Goal: Task Accomplishment & Management: Use online tool/utility

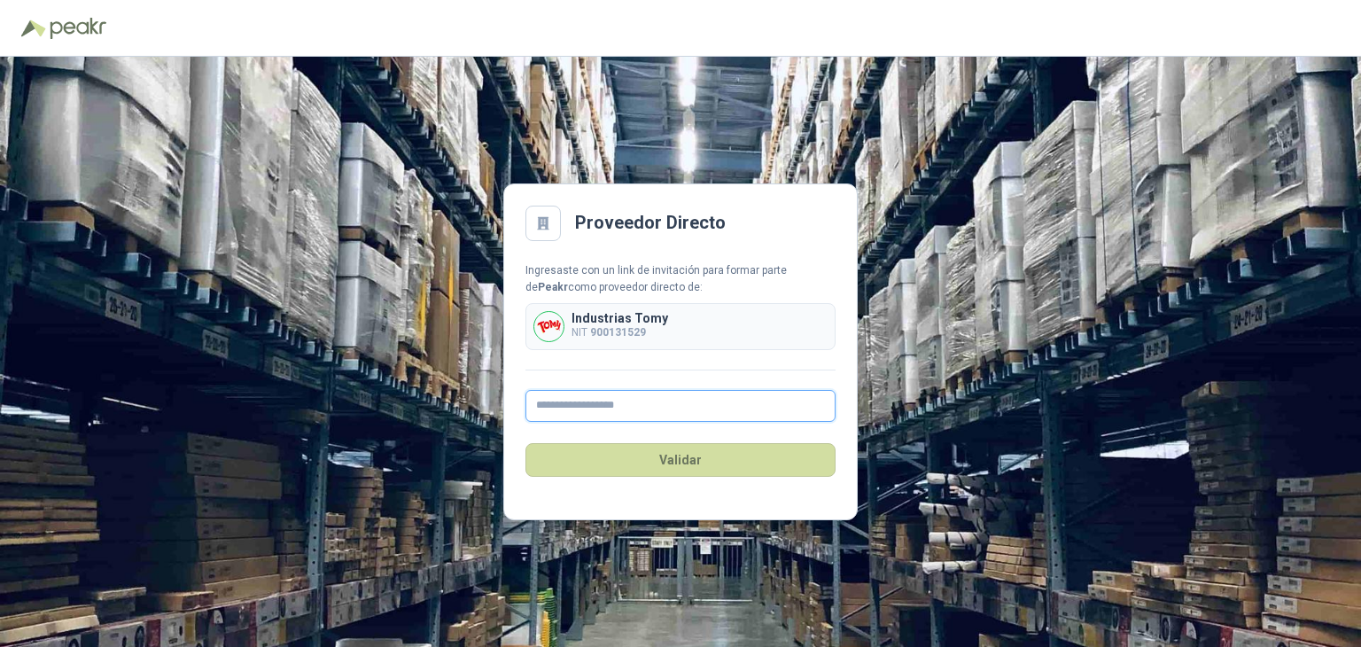
click at [621, 405] on input "text" at bounding box center [680, 406] width 310 height 32
type input "**********"
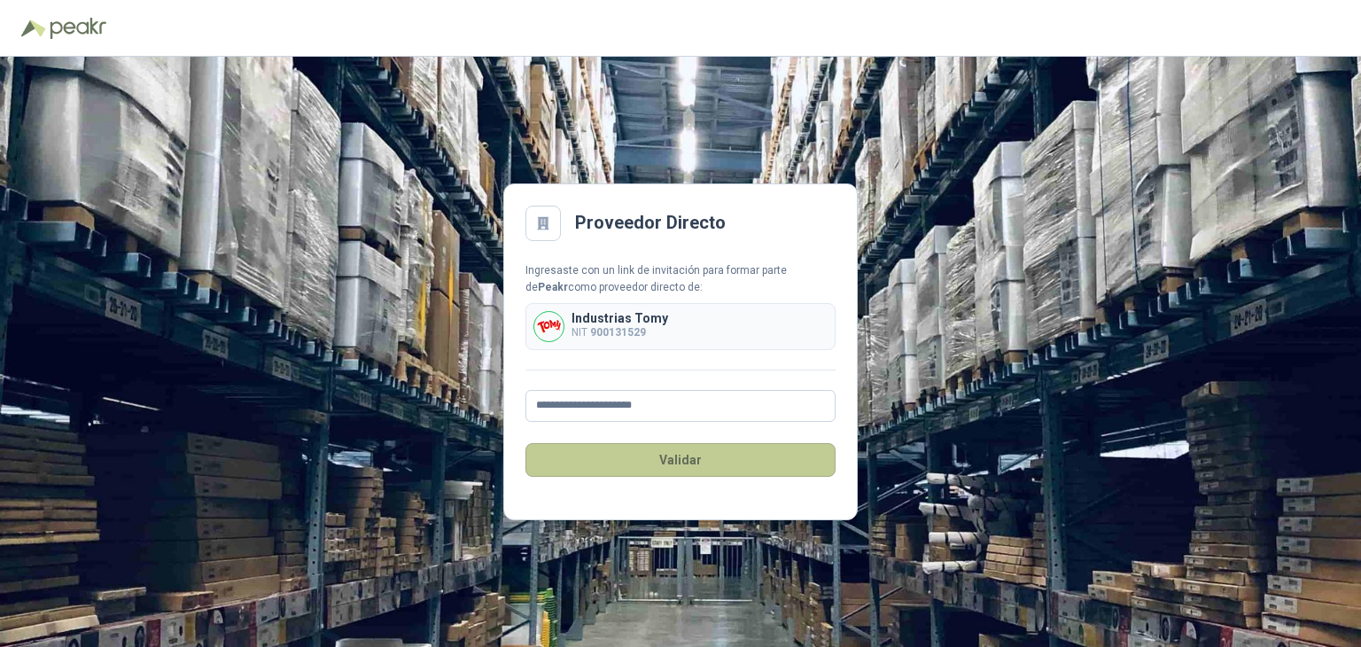
click at [654, 443] on button "Validar" at bounding box center [680, 460] width 310 height 34
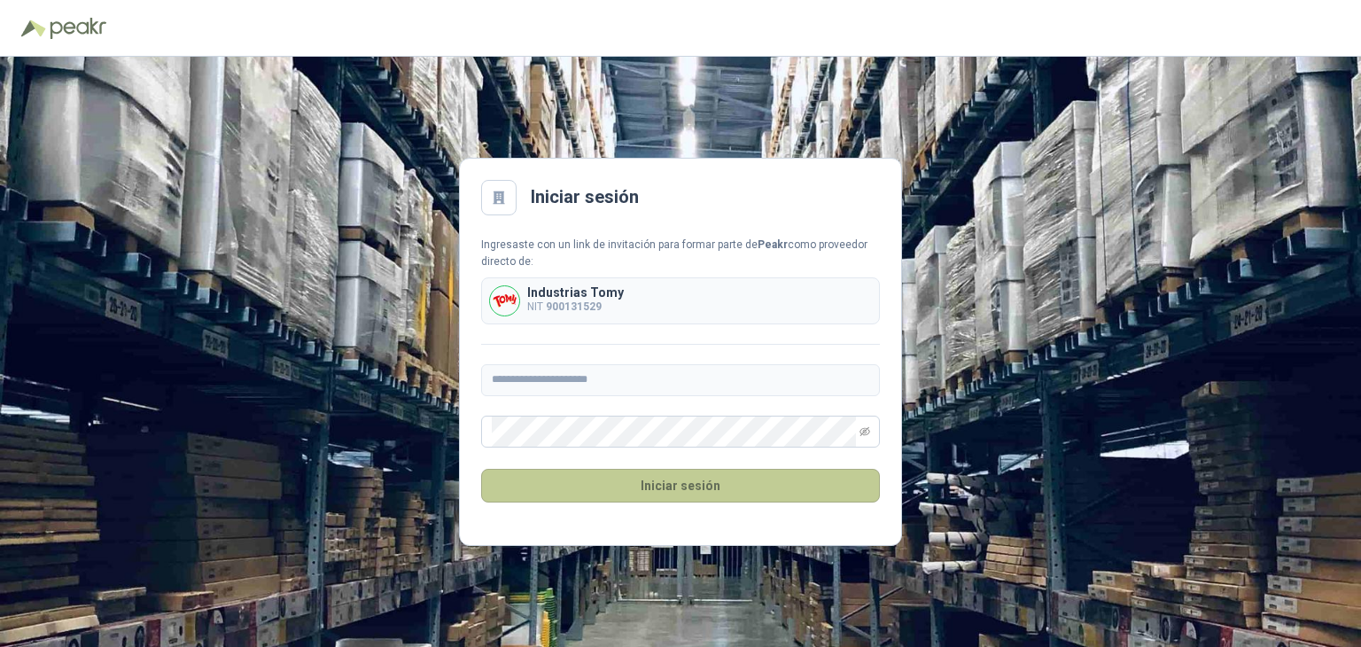
click at [771, 476] on button "Iniciar sesión" at bounding box center [680, 486] width 399 height 34
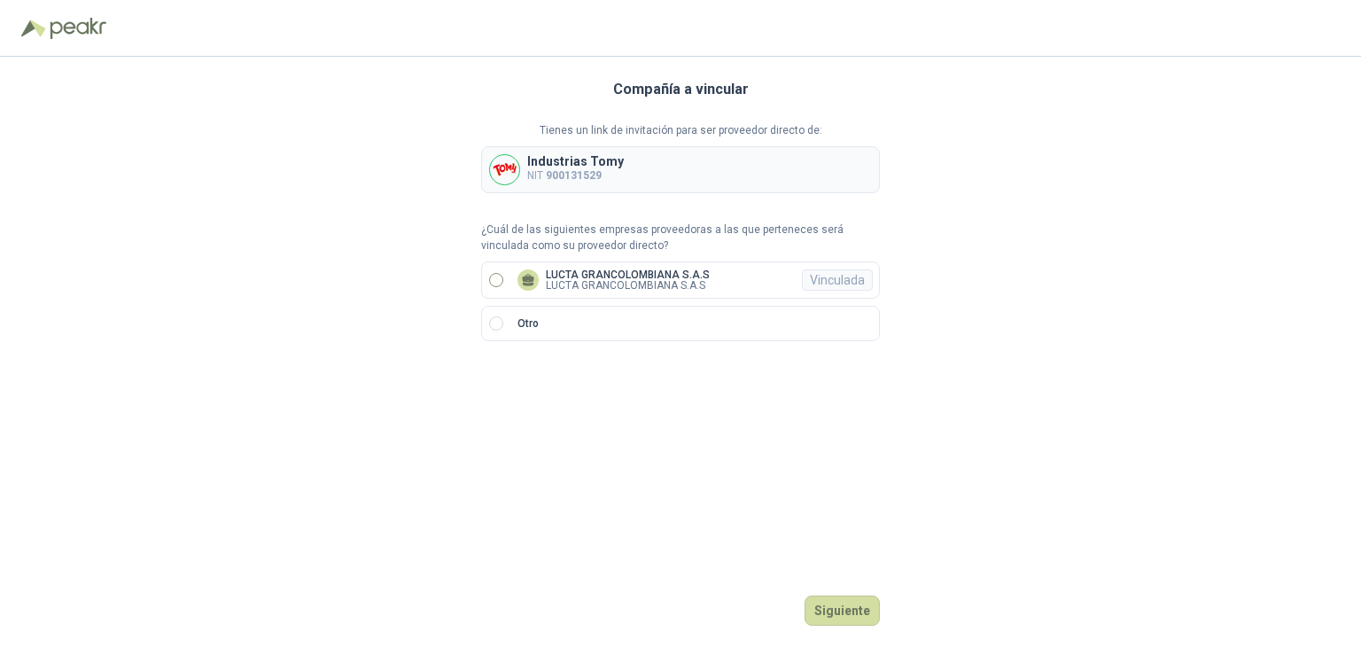
click at [598, 280] on p "LUCTA GRANCOLOMBIANA S.A.S" at bounding box center [628, 285] width 164 height 11
click at [845, 611] on button "Ingresar" at bounding box center [845, 610] width 70 height 30
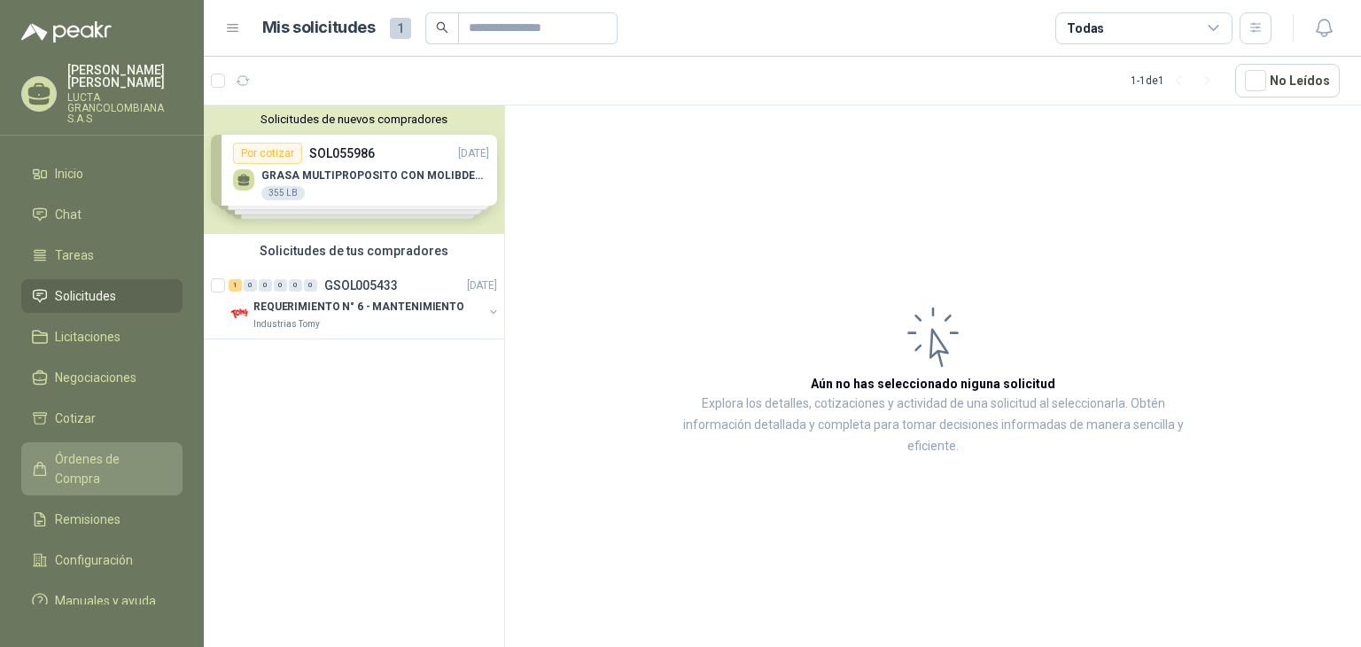
click at [120, 449] on span "Órdenes de Compra" at bounding box center [110, 468] width 111 height 39
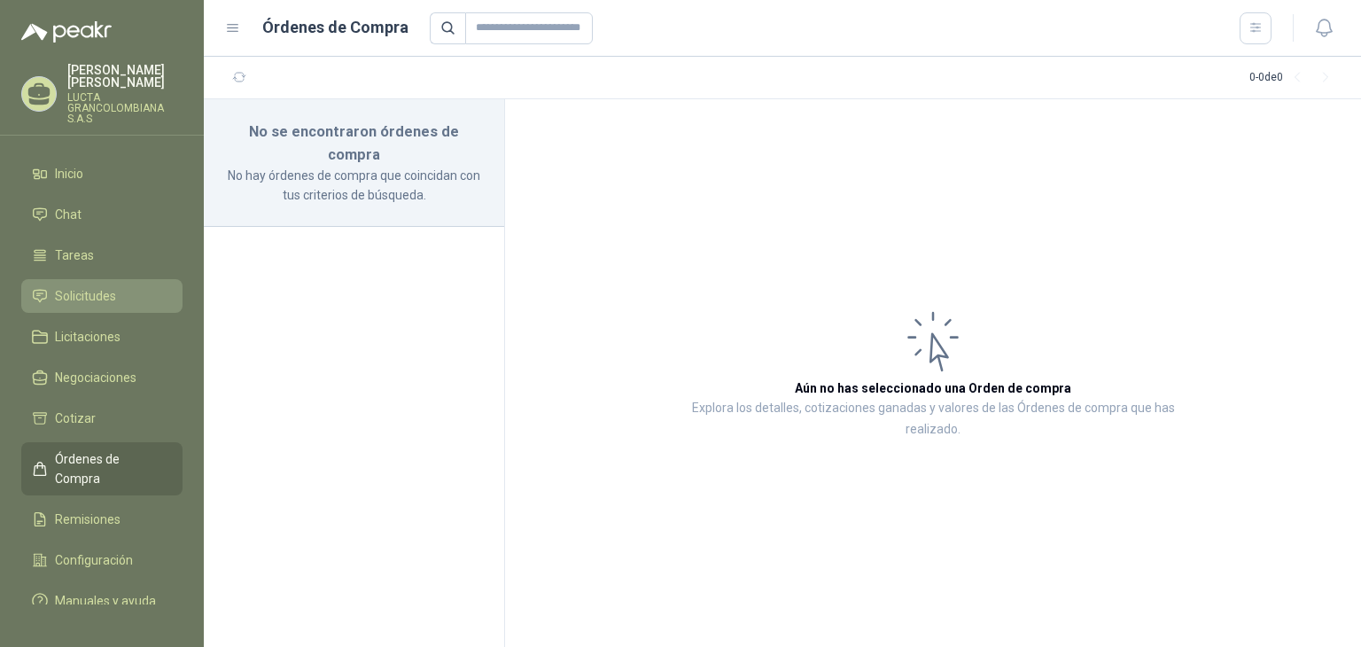
click at [105, 286] on span "Solicitudes" at bounding box center [85, 295] width 61 height 19
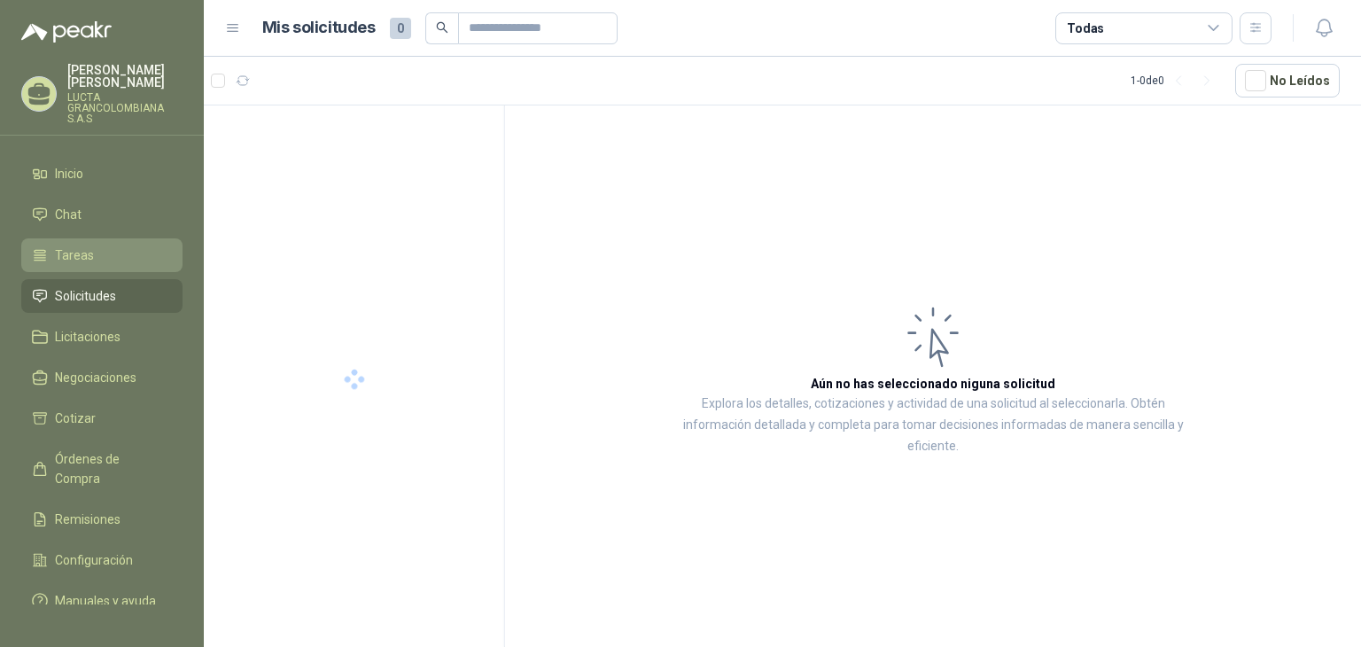
click at [85, 245] on span "Tareas" at bounding box center [74, 254] width 39 height 19
